Goal: Task Accomplishment & Management: Manage account settings

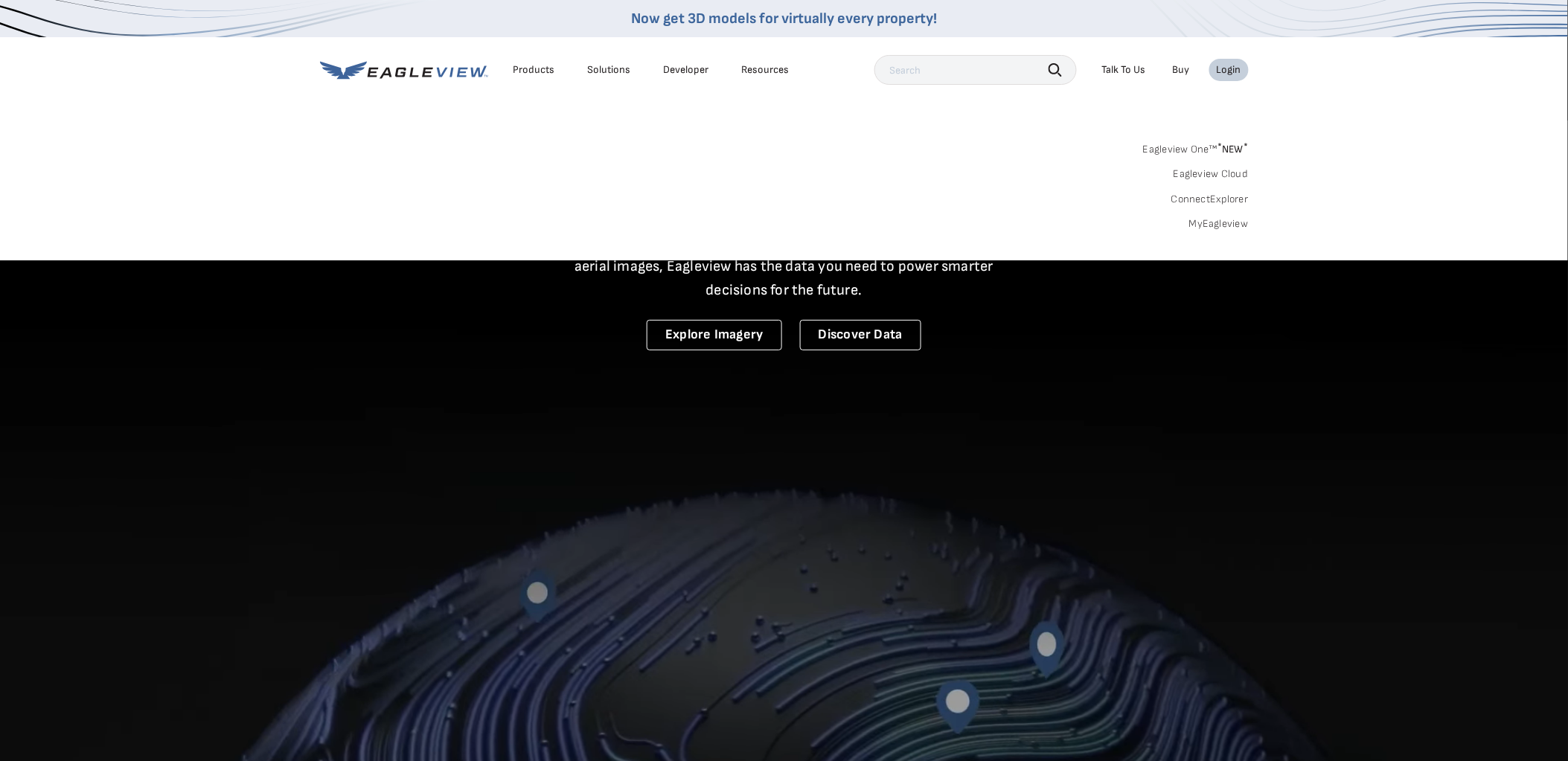
click at [1193, 146] on link "Eagleview One™ * NEW *" at bounding box center [1195, 146] width 106 height 17
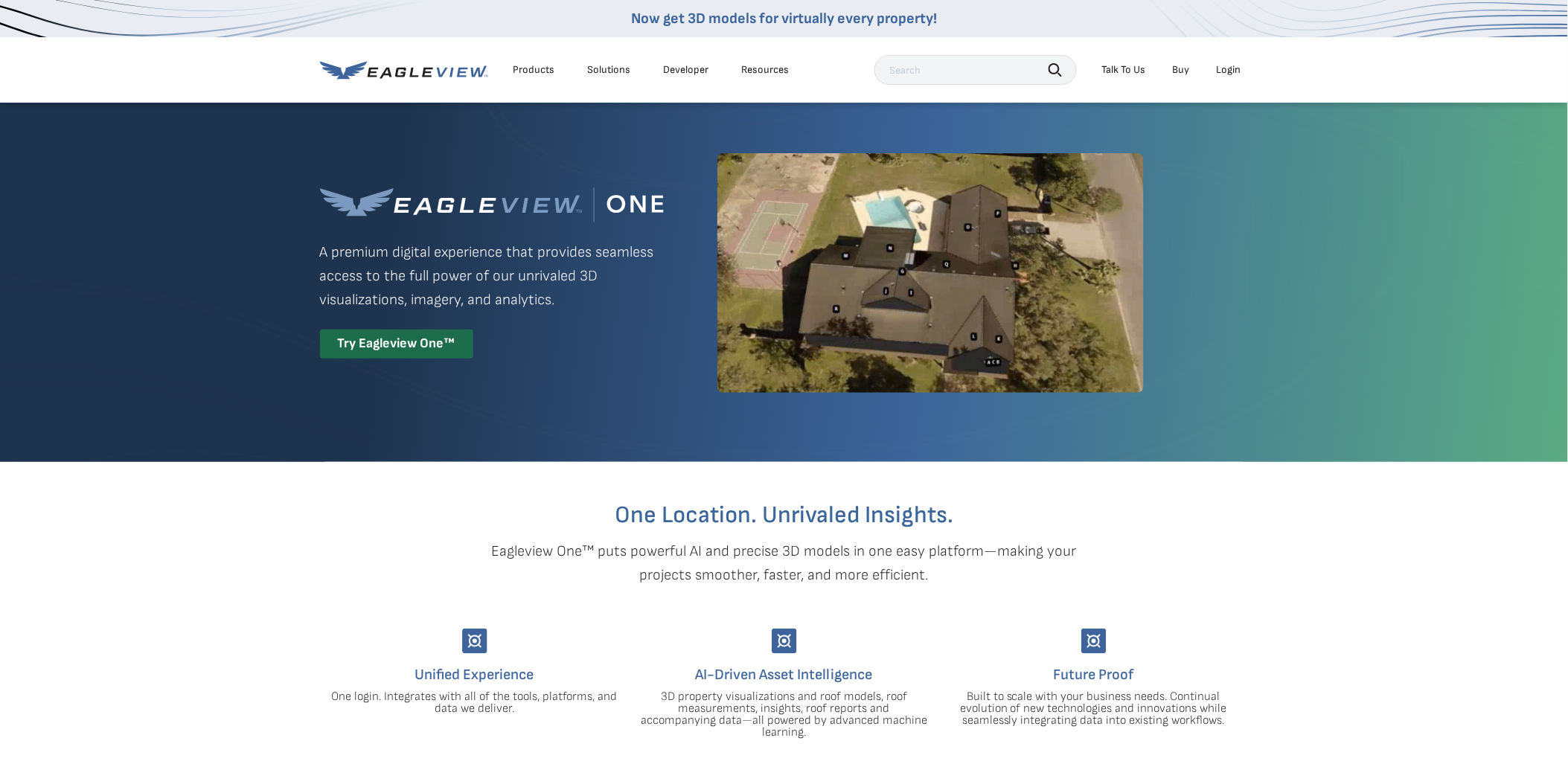
click at [1225, 71] on div "Login" at bounding box center [1229, 70] width 25 height 13
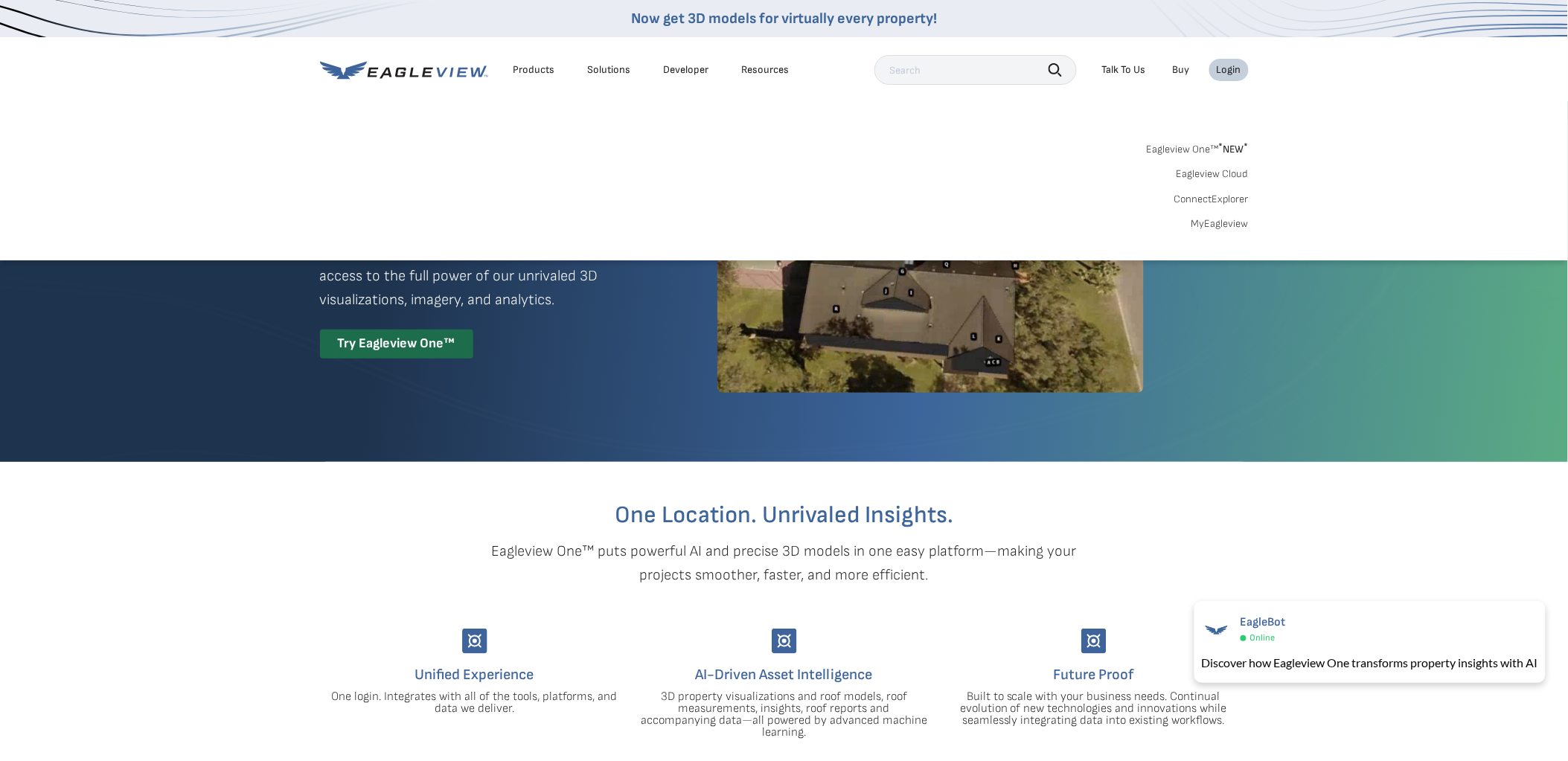
click at [1213, 225] on link "MyEagleview" at bounding box center [1220, 224] width 57 height 13
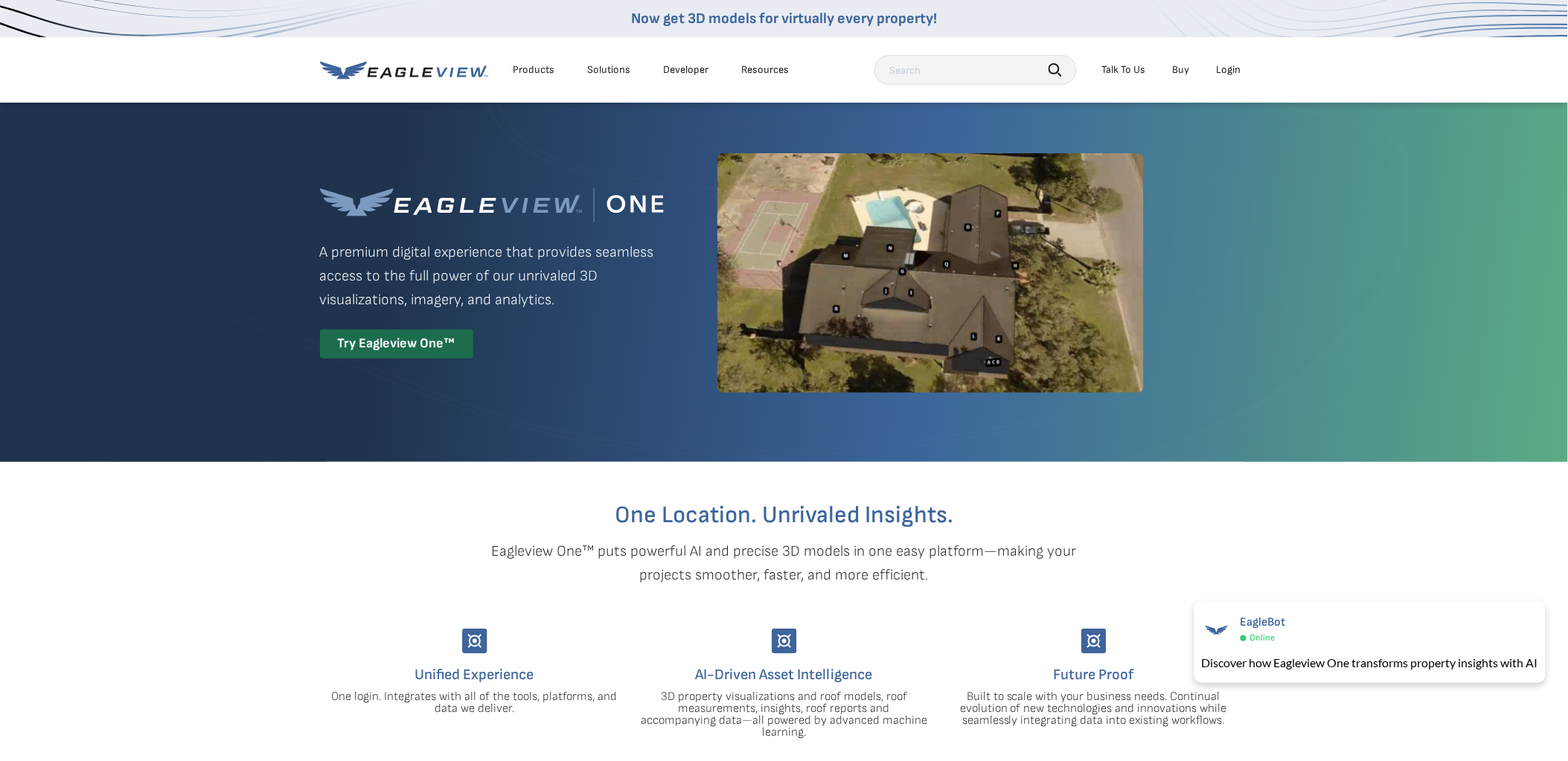
click at [1221, 65] on div "Login" at bounding box center [1229, 70] width 25 height 13
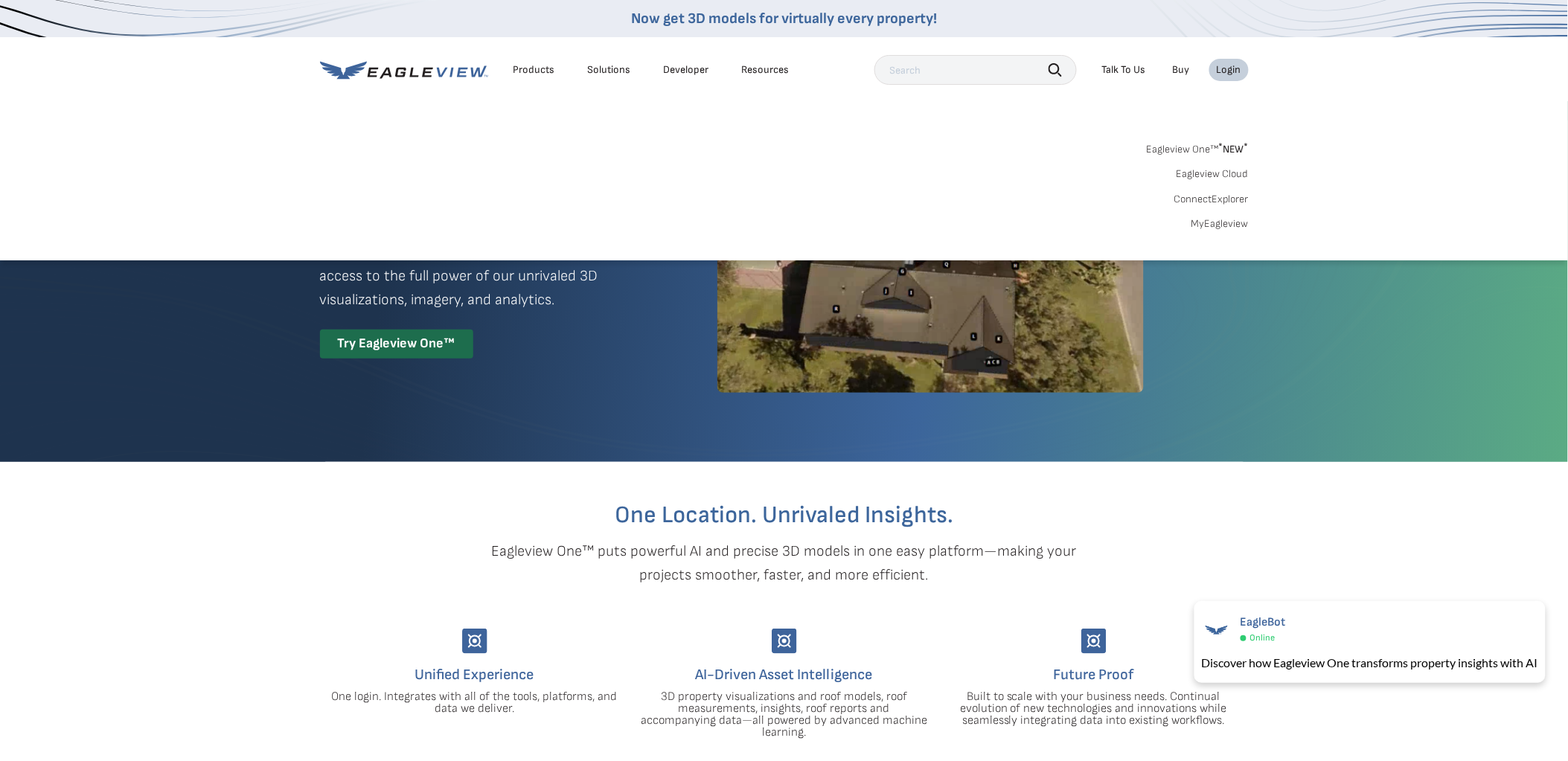
click at [1208, 223] on link "MyEagleview" at bounding box center [1220, 224] width 57 height 13
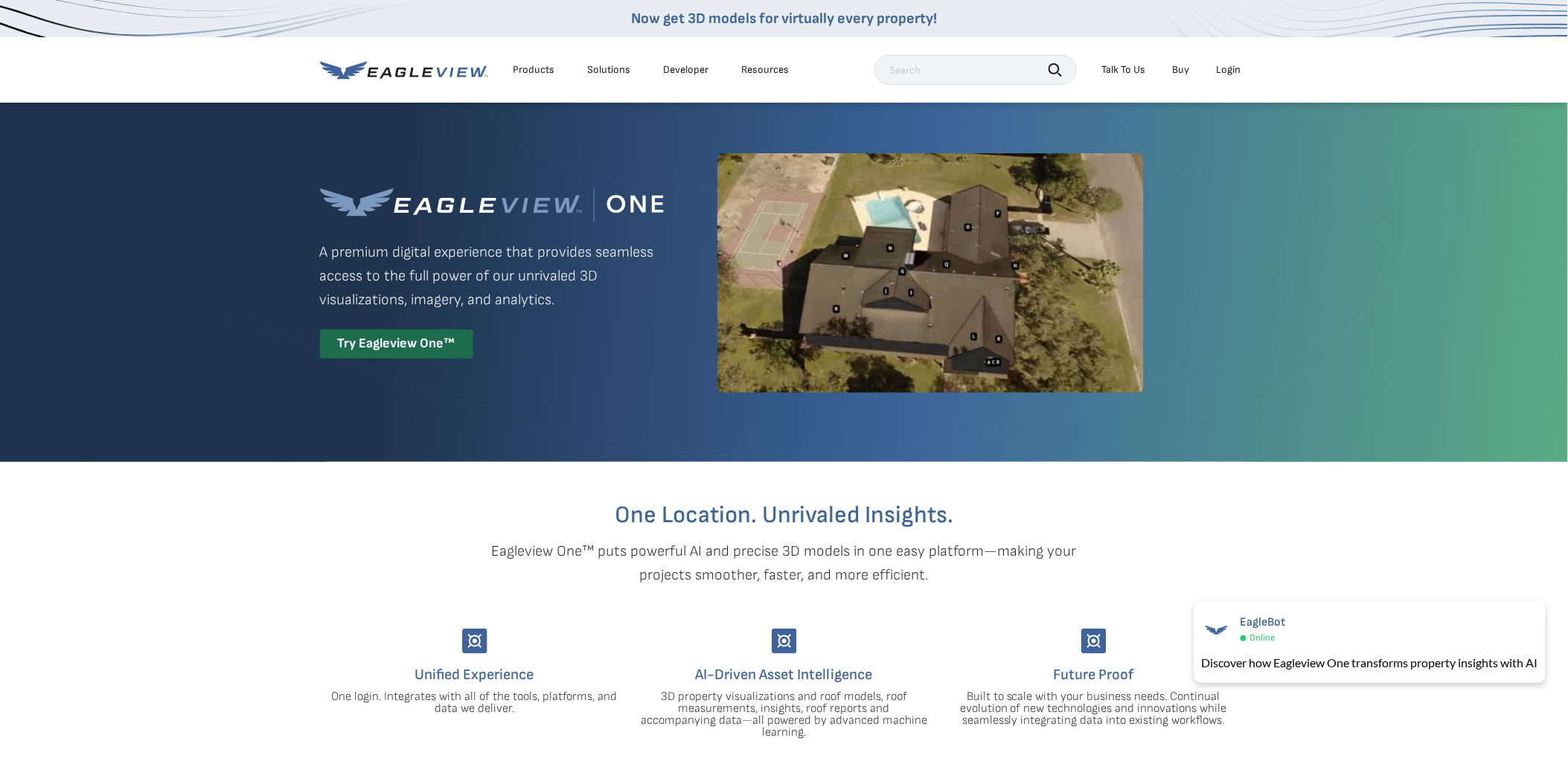
drag, startPoint x: 1341, startPoint y: 63, endPoint x: 1326, endPoint y: 76, distance: 19.8
click at [1341, 63] on nav "Now get 3D models for virtually every property! Products Solutions Developer Re…" at bounding box center [784, 51] width 1568 height 103
click at [1224, 68] on div "Login" at bounding box center [1229, 70] width 25 height 13
drag, startPoint x: 1239, startPoint y: 68, endPoint x: 1234, endPoint y: 90, distance: 22.6
click at [1239, 68] on div "Login" at bounding box center [1229, 70] width 25 height 13
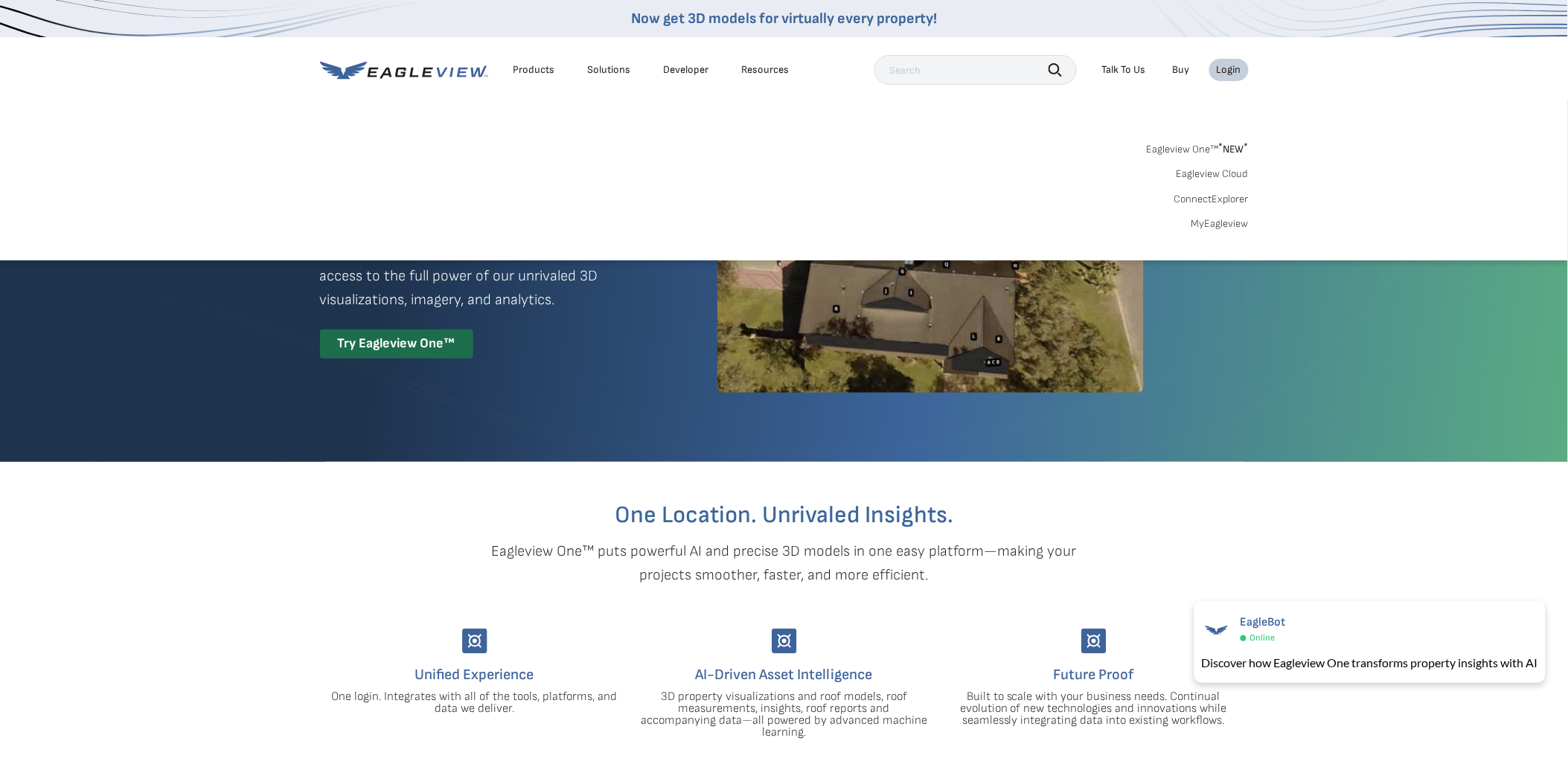
click at [1217, 220] on link "MyEagleview" at bounding box center [1220, 224] width 57 height 13
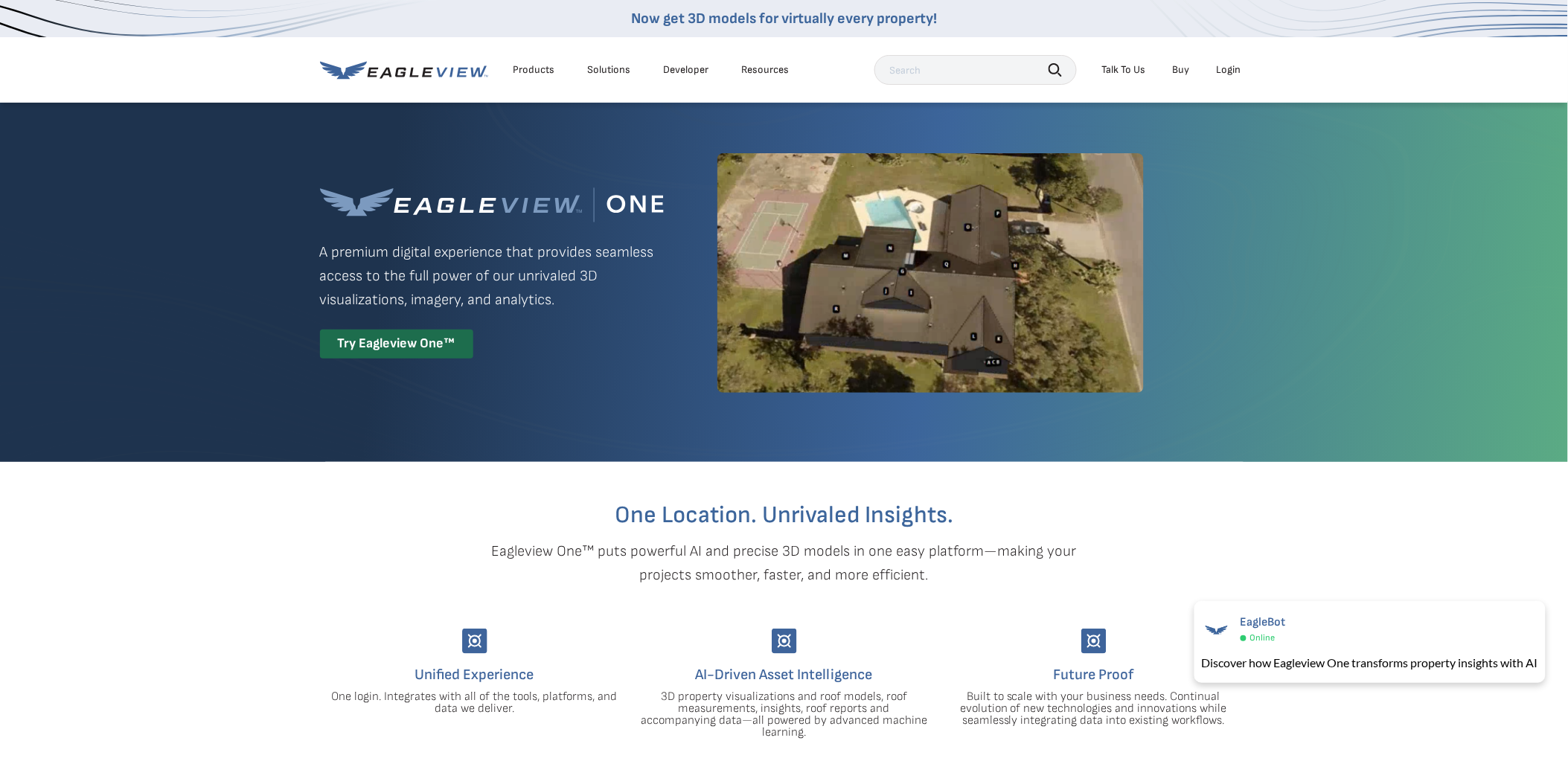
click at [1228, 68] on div "Login" at bounding box center [1229, 70] width 25 height 13
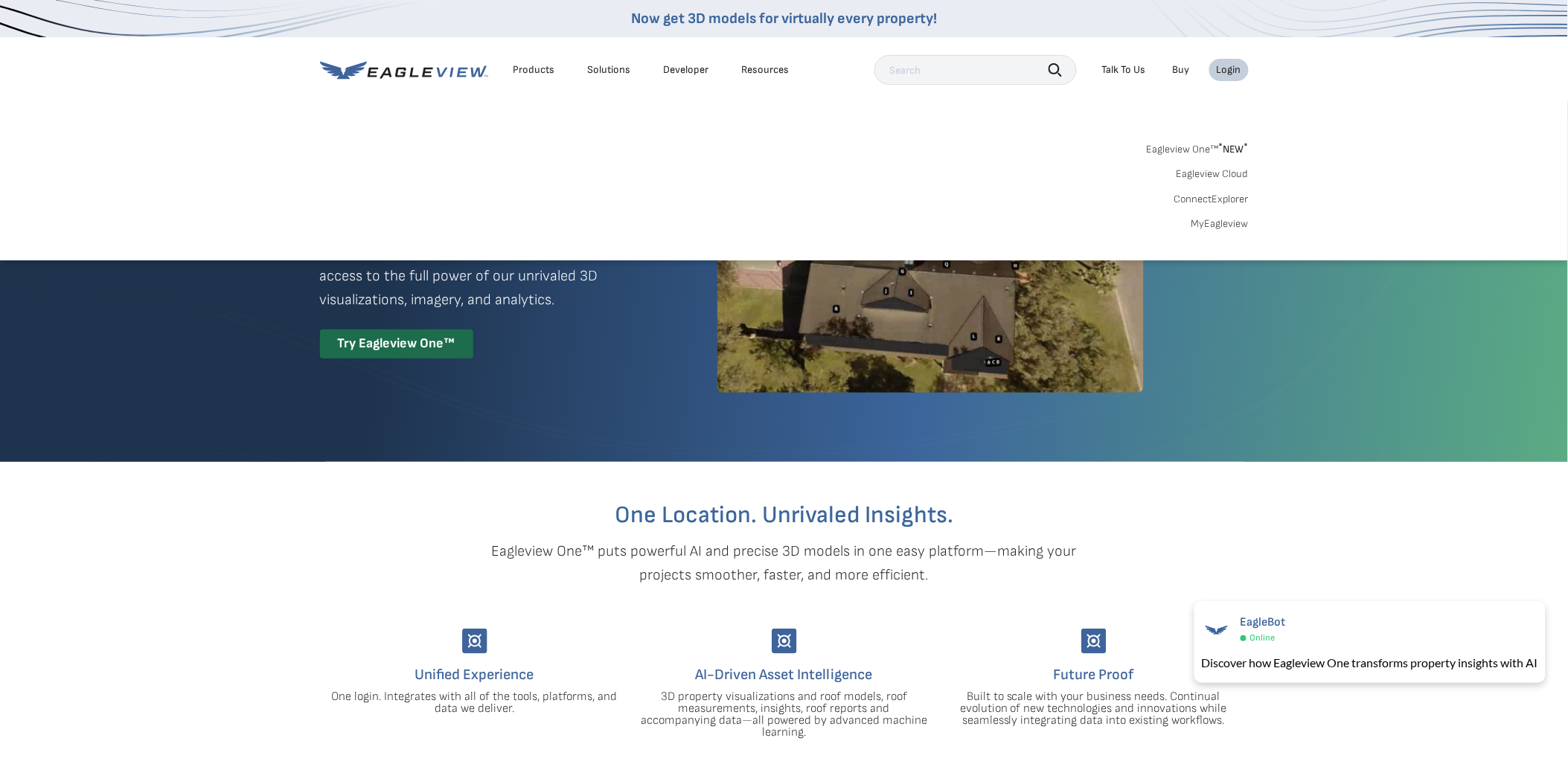
click at [1215, 227] on link "MyEagleview" at bounding box center [1220, 224] width 57 height 13
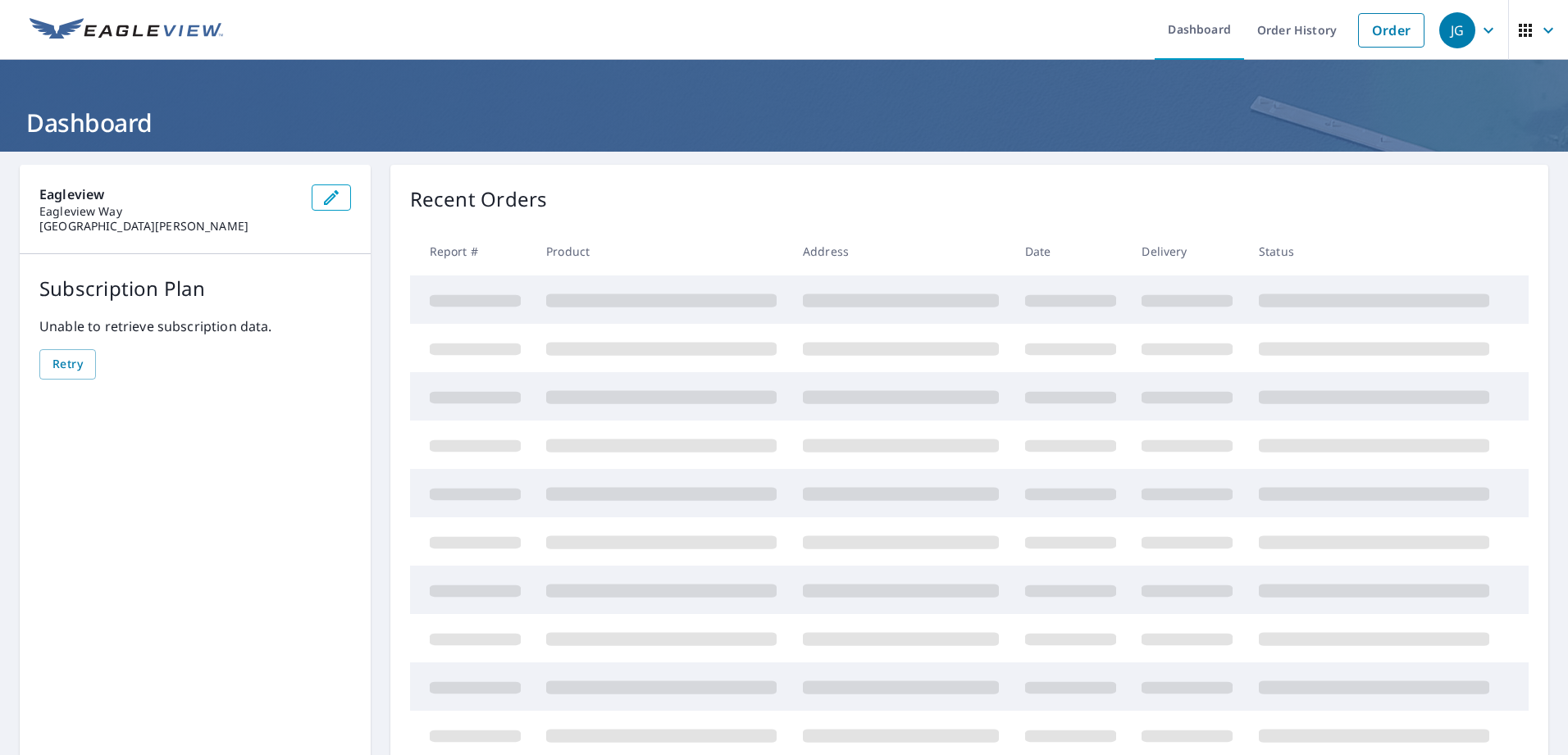
click at [1452, 33] on div "JG" at bounding box center [1458, 31] width 36 height 36
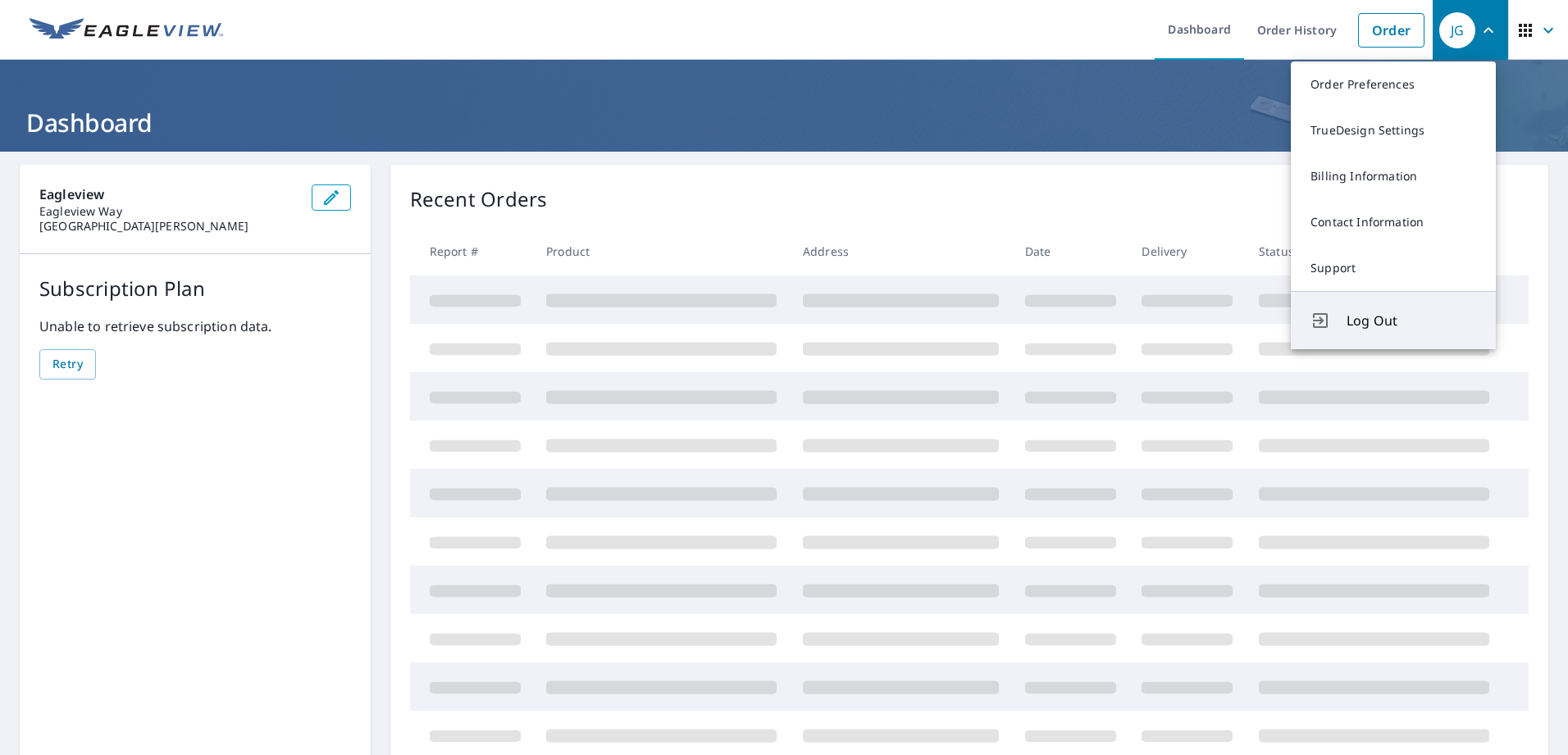
click at [1365, 310] on button "Log Out" at bounding box center [1393, 320] width 205 height 58
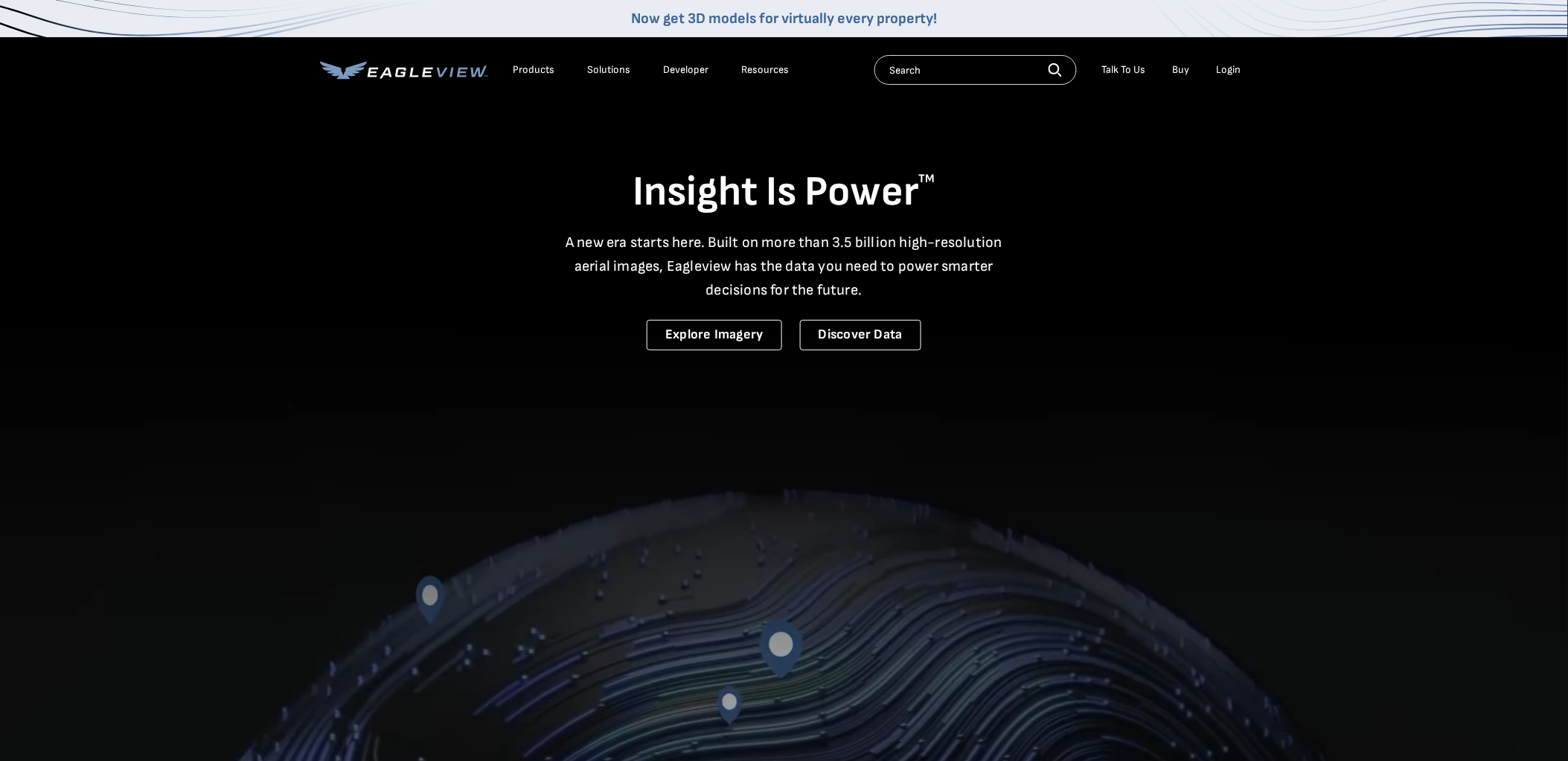
click at [1239, 71] on div "Login" at bounding box center [1229, 70] width 25 height 13
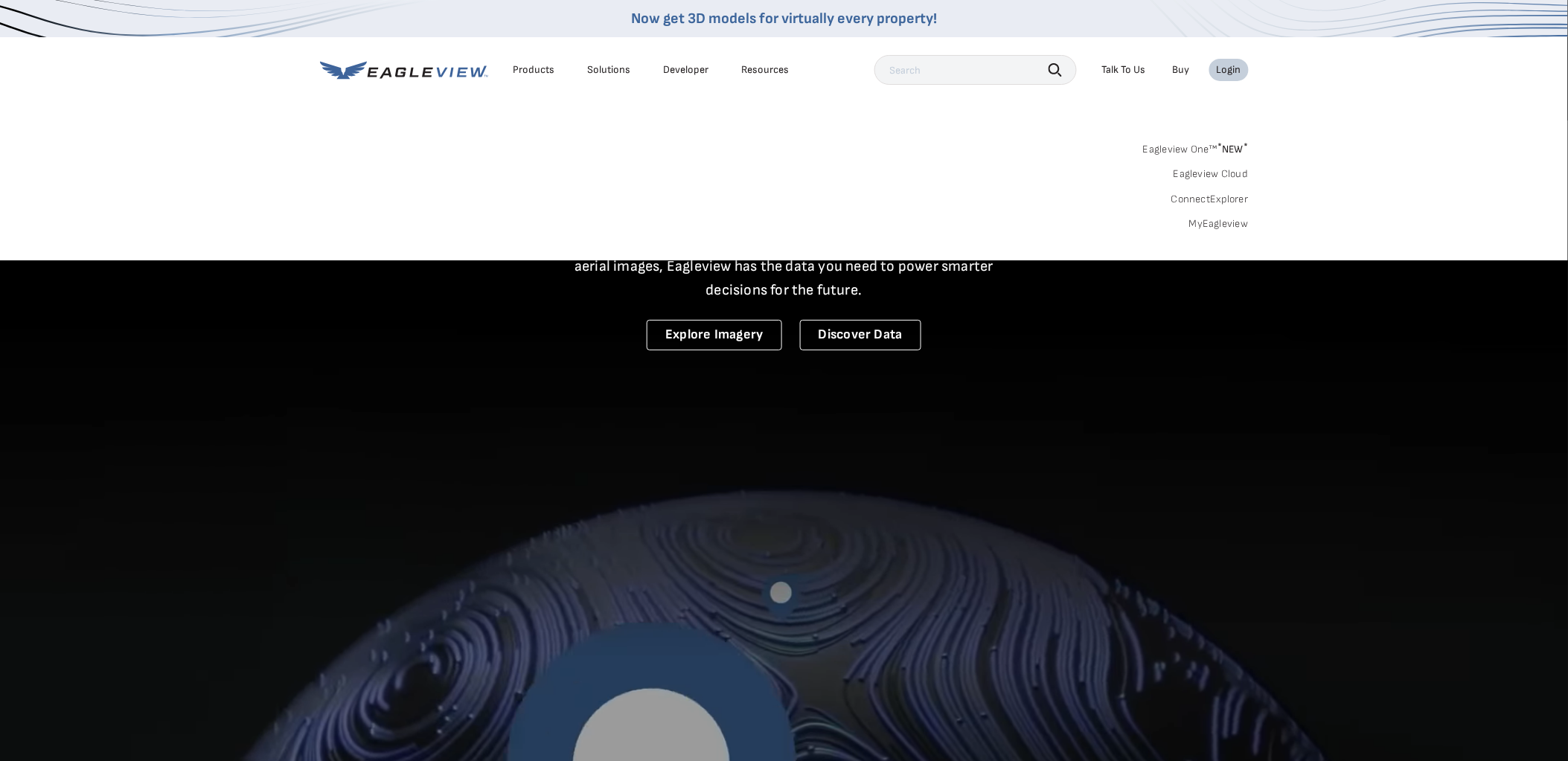
click at [1212, 222] on link "MyEagleview" at bounding box center [1219, 224] width 59 height 13
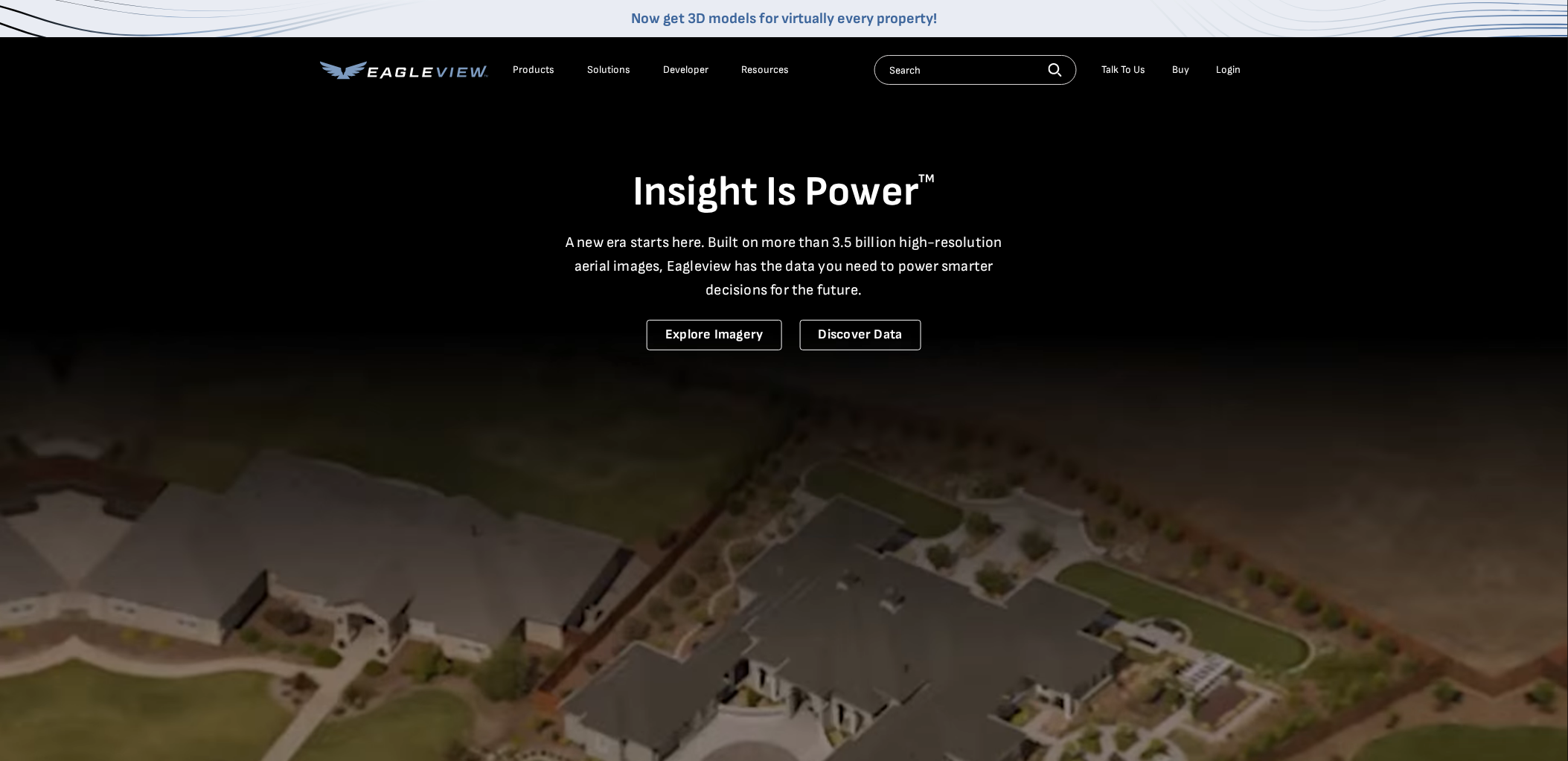
click at [1219, 66] on div "Login" at bounding box center [1229, 70] width 25 height 13
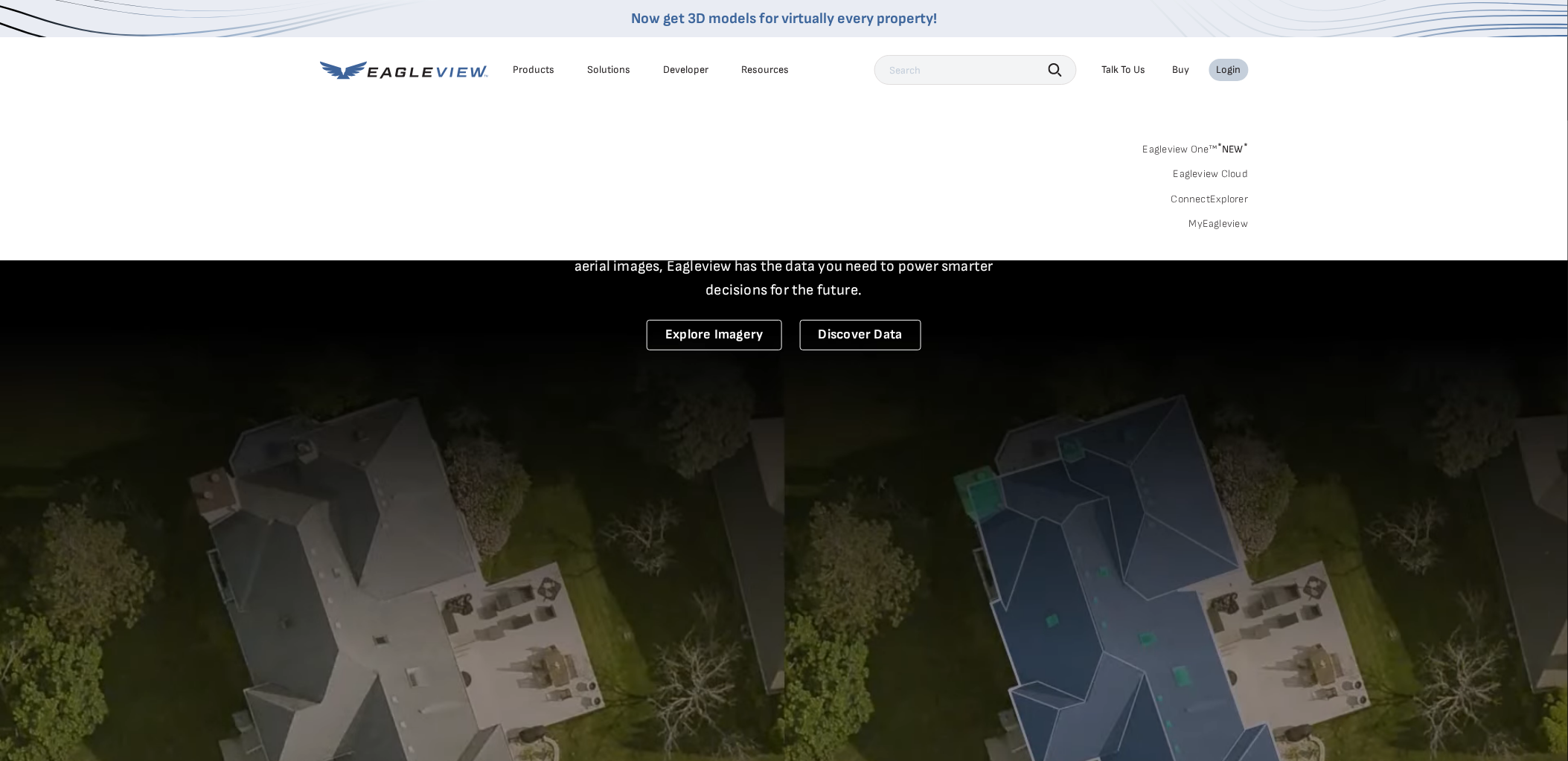
click at [1210, 222] on link "MyEagleview" at bounding box center [1219, 224] width 59 height 13
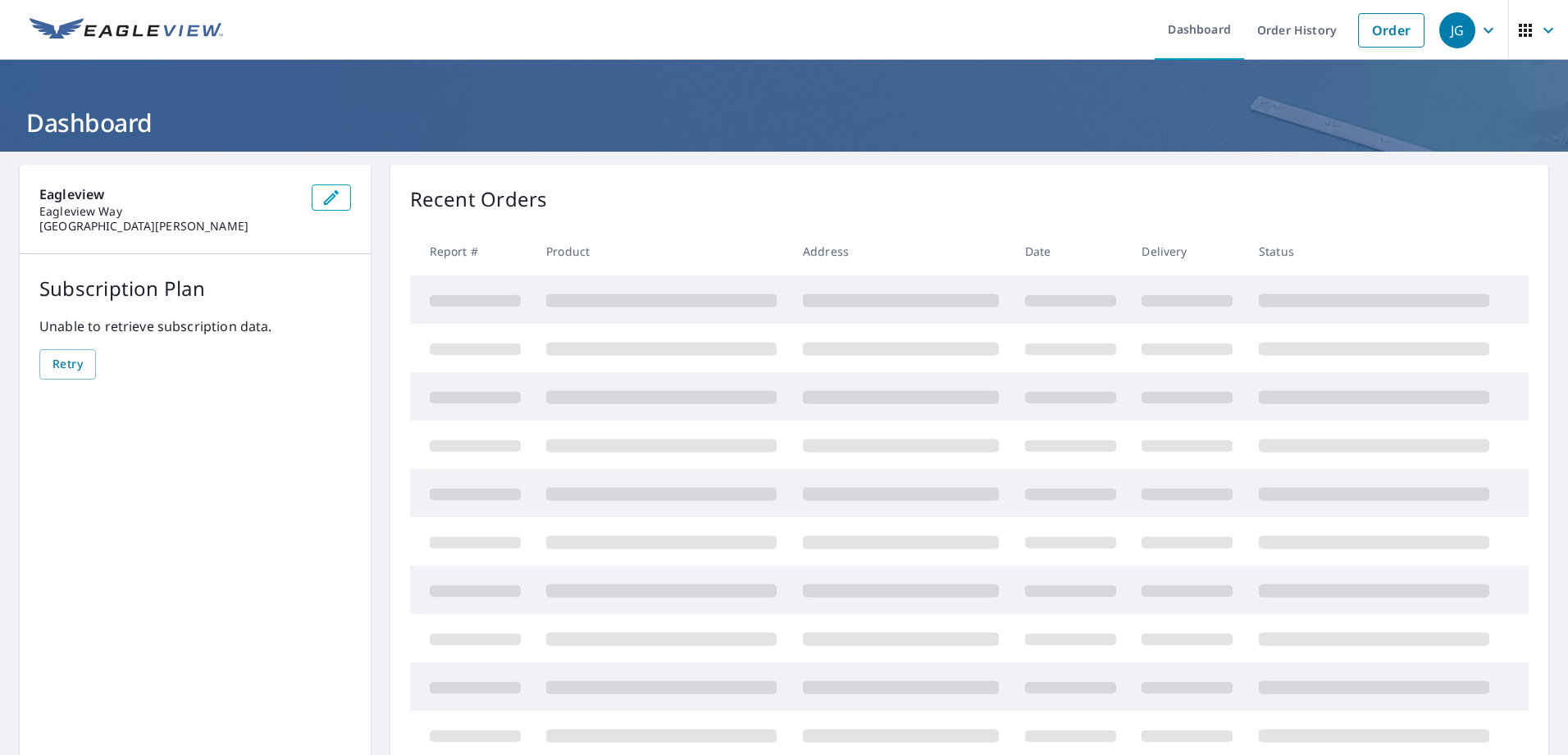
click at [1478, 33] on icon "button" at bounding box center [1488, 31] width 20 height 20
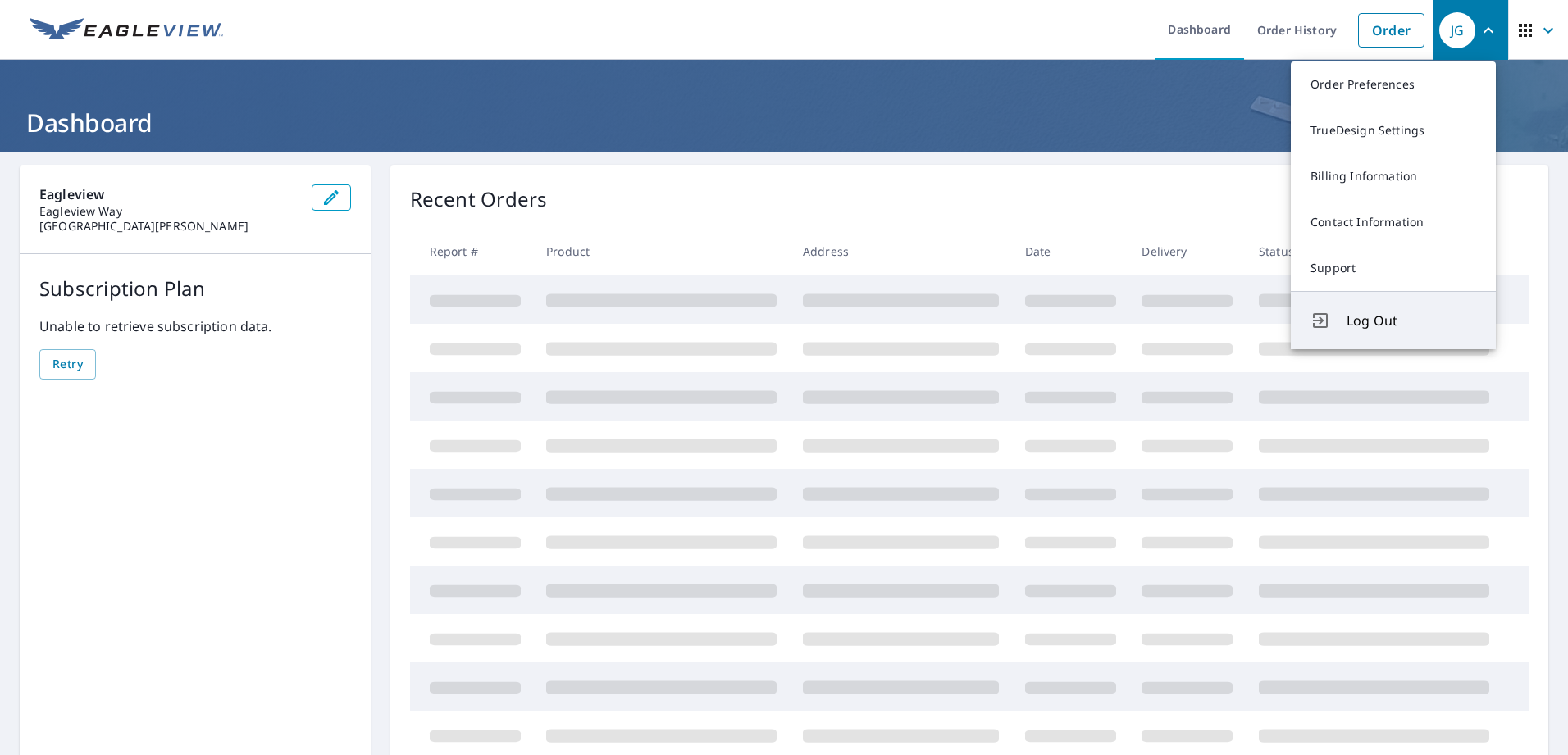
click at [1363, 320] on span "Log Out" at bounding box center [1410, 320] width 129 height 20
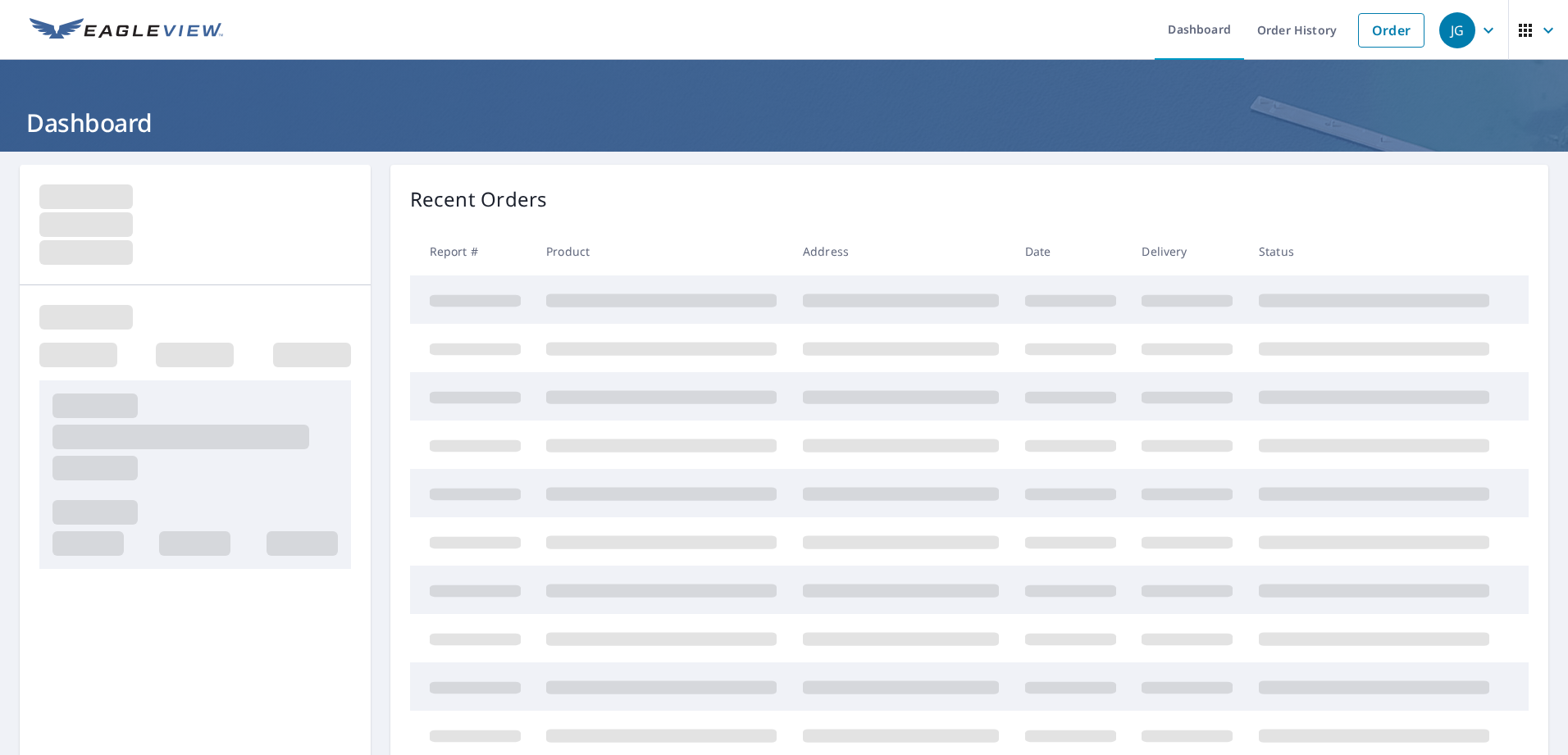
click at [1484, 31] on icon "button" at bounding box center [1488, 30] width 10 height 5
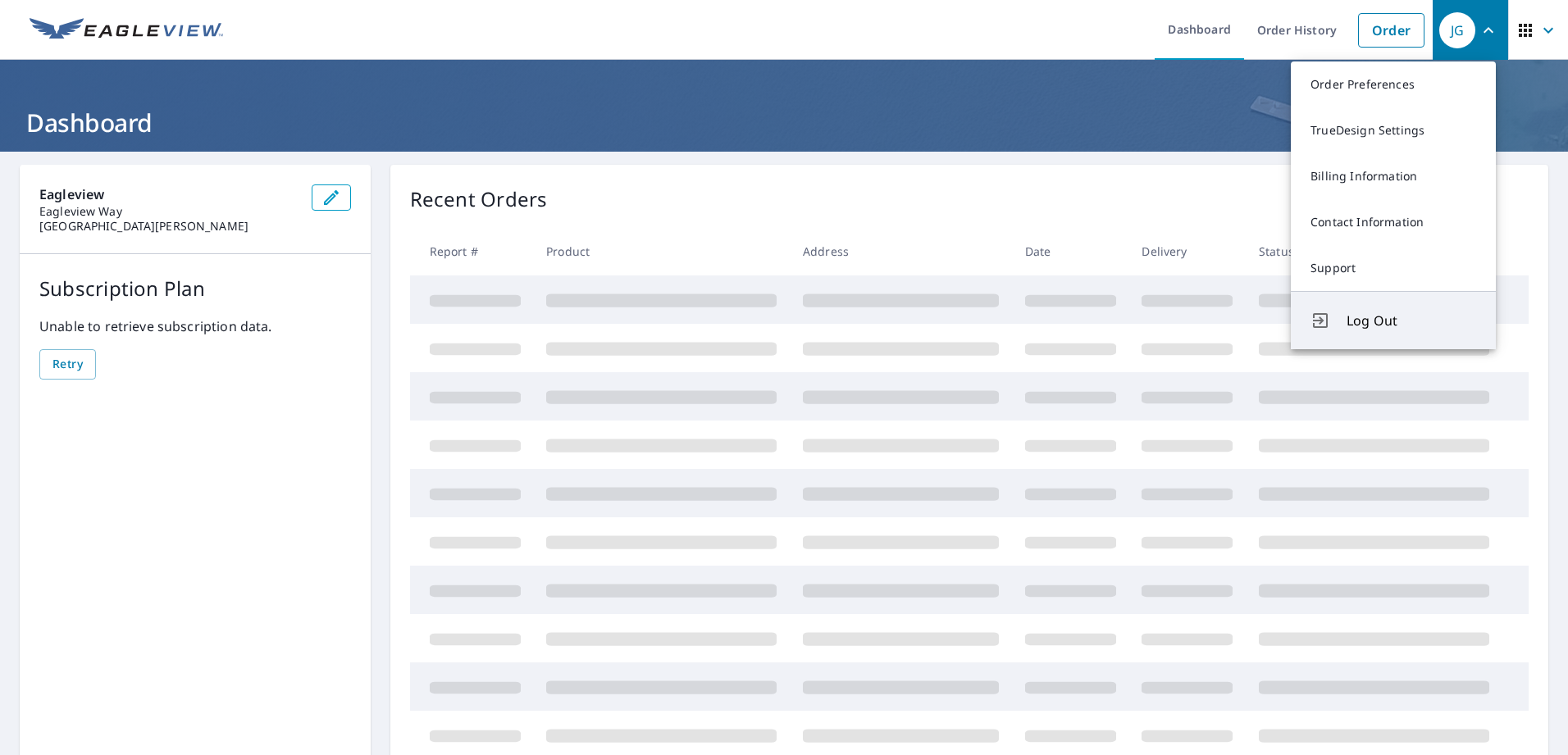
click at [1364, 318] on span "Log Out" at bounding box center [1410, 320] width 129 height 20
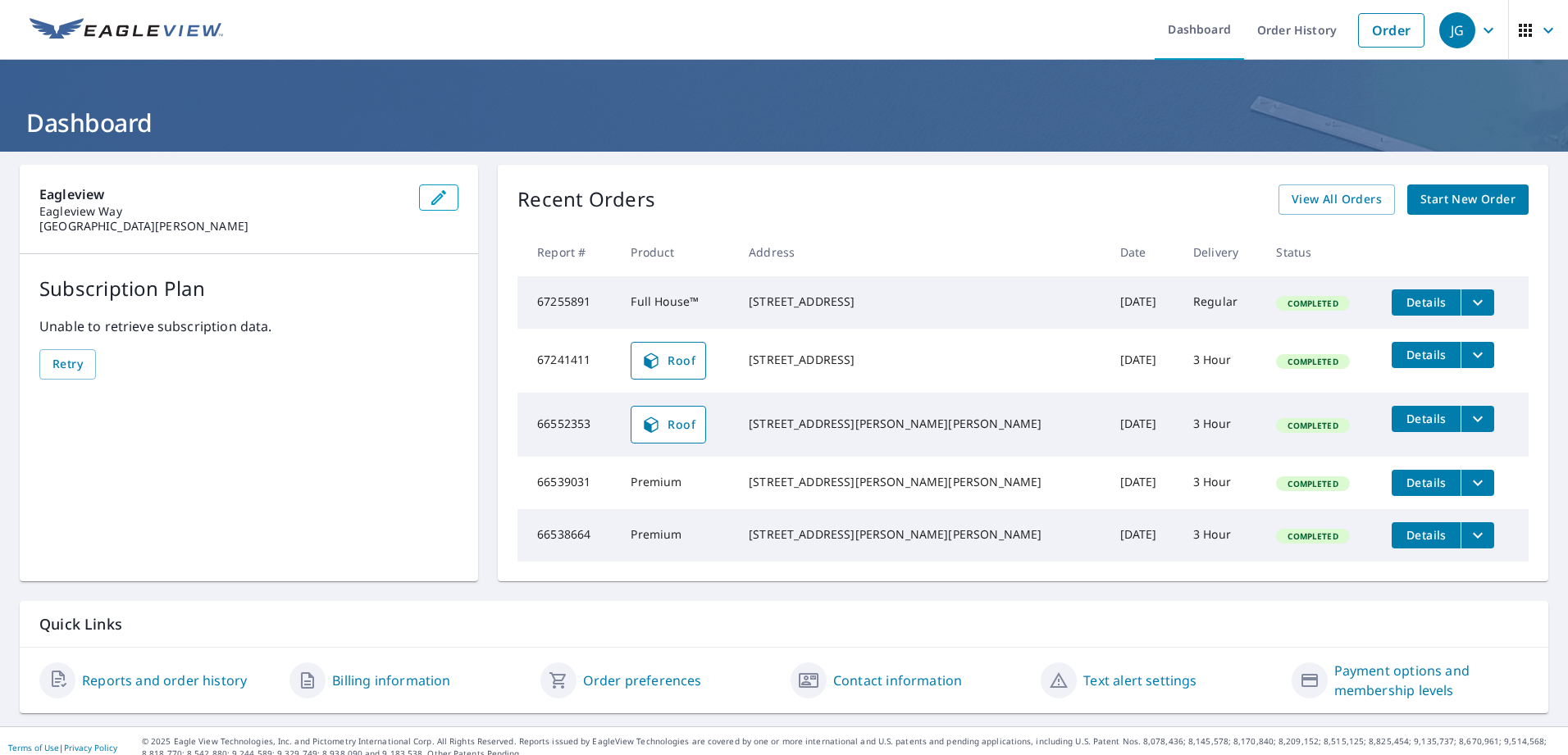
click at [1478, 31] on icon "button" at bounding box center [1488, 31] width 20 height 20
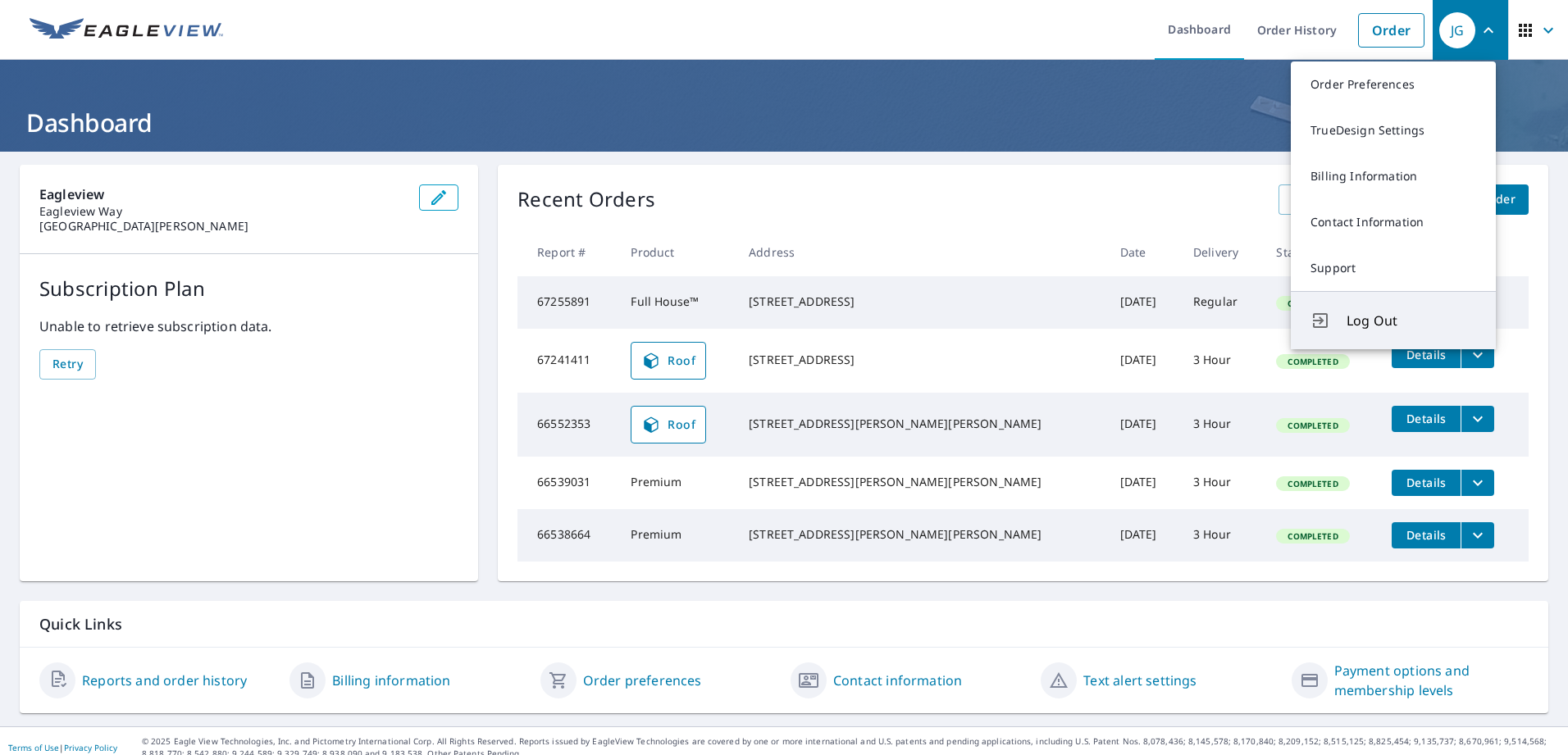
click at [1374, 321] on span "Log Out" at bounding box center [1410, 320] width 129 height 20
